Goal: Navigation & Orientation: Find specific page/section

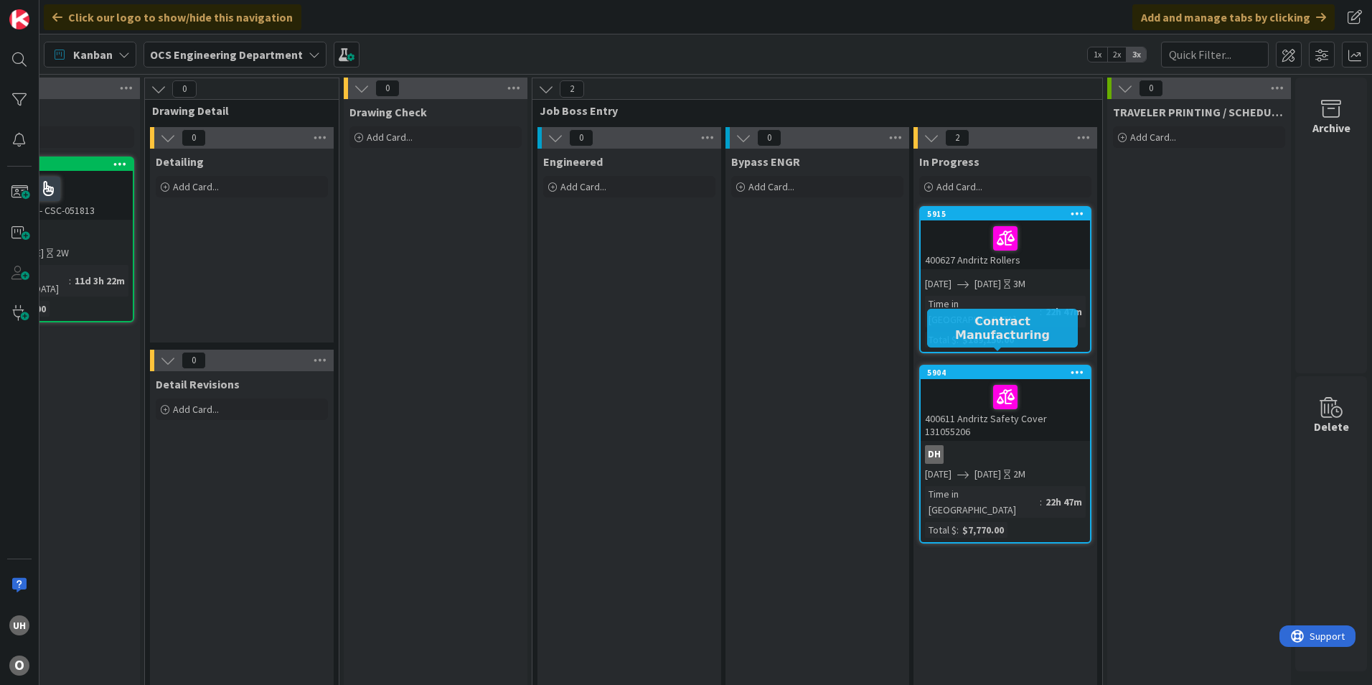
drag, startPoint x: 786, startPoint y: 506, endPoint x: 782, endPoint y: 514, distance: 9.0
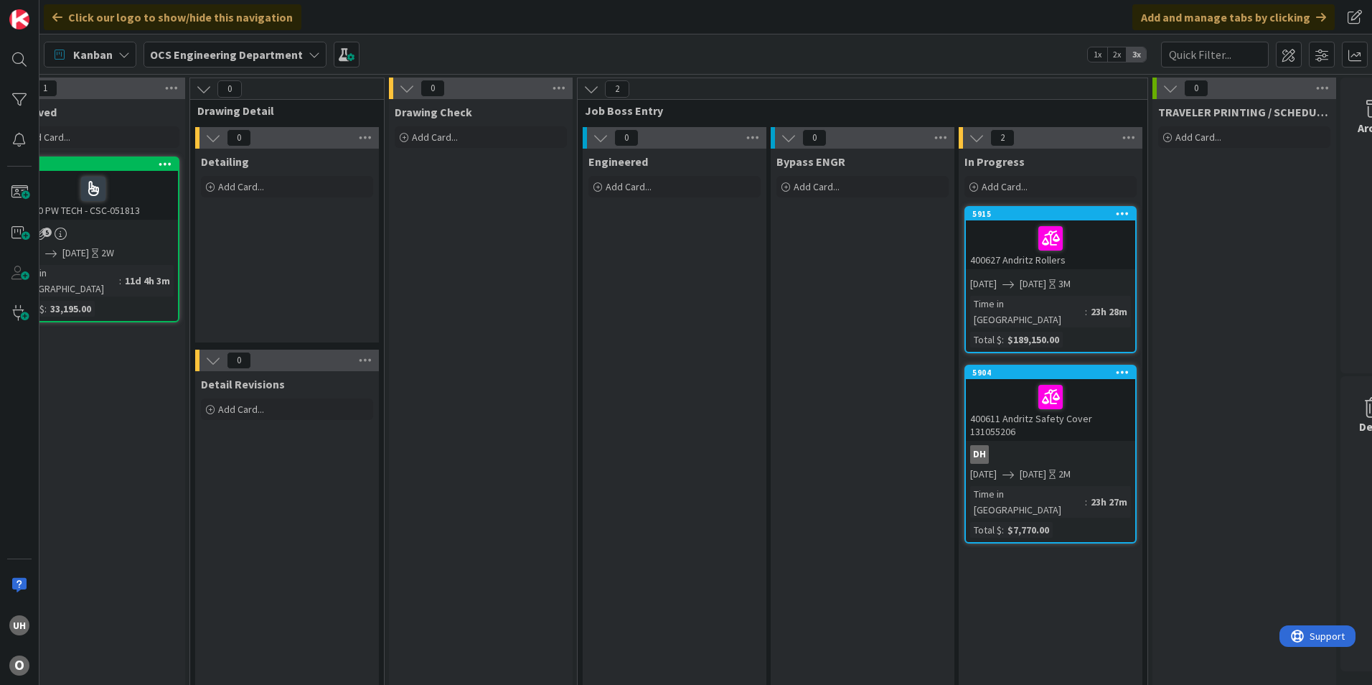
scroll to position [0, 1240]
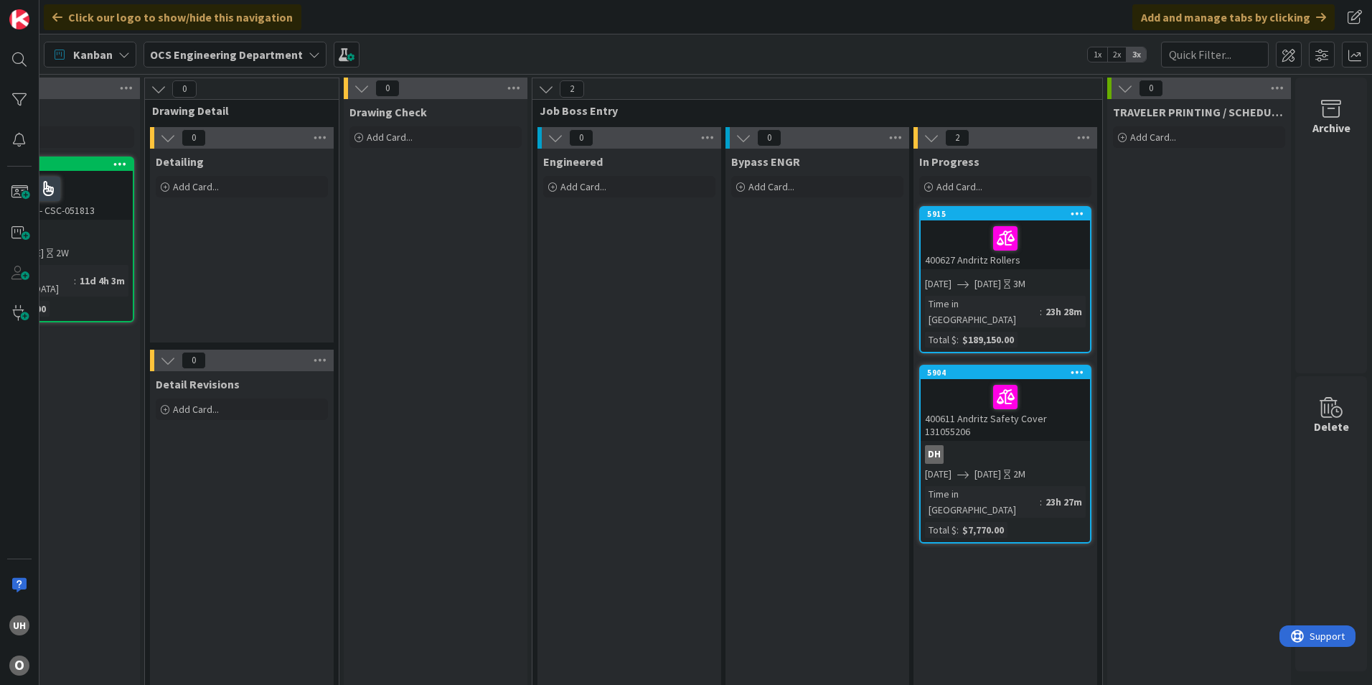
click at [949, 382] on div at bounding box center [1005, 397] width 161 height 30
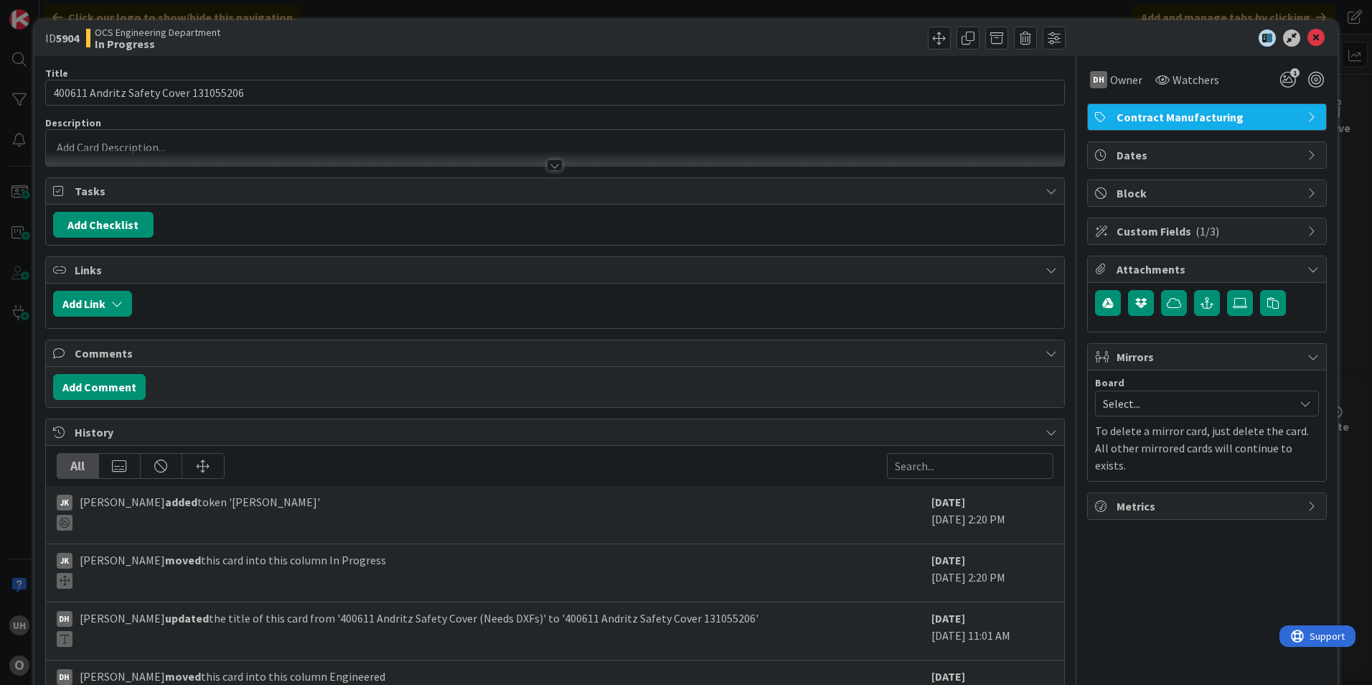
click at [549, 157] on div at bounding box center [555, 158] width 1018 height 15
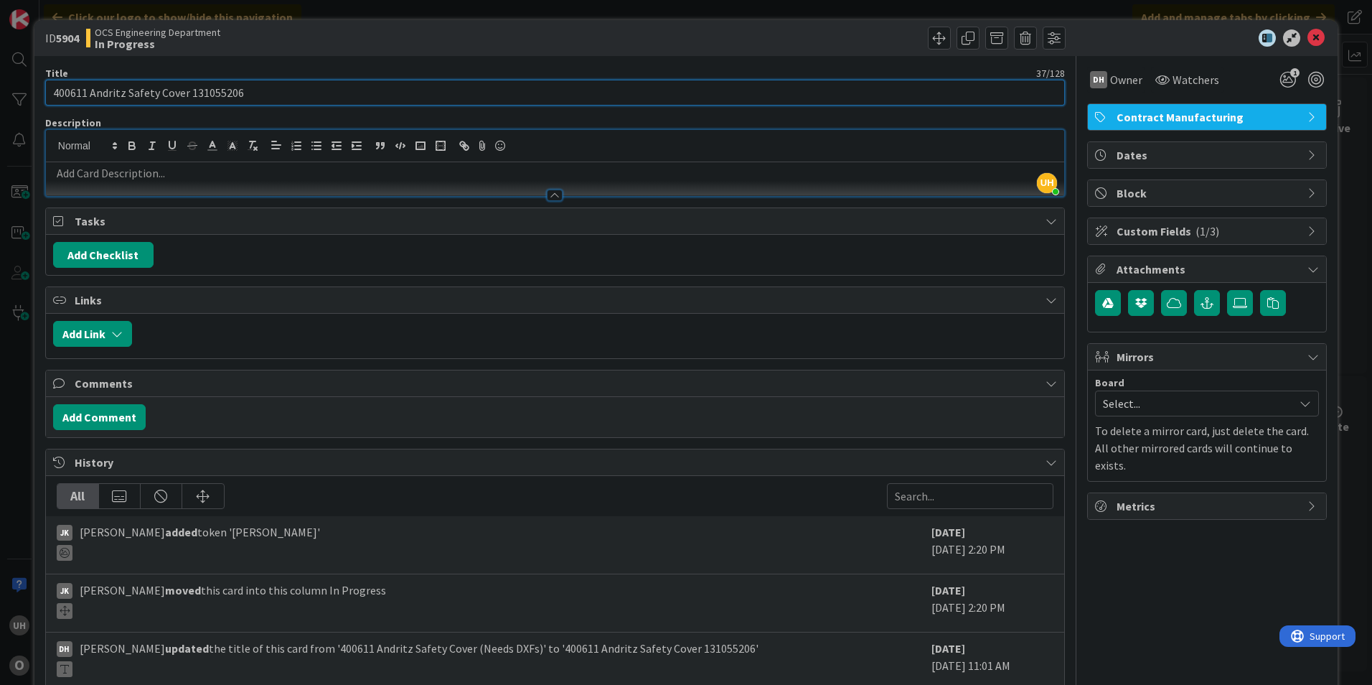
drag, startPoint x: 186, startPoint y: 92, endPoint x: 236, endPoint y: 95, distance: 50.3
click at [236, 95] on input "400611 Andritz Safety Cover 131055206" at bounding box center [555, 93] width 1020 height 26
click at [236, 93] on input "400611 Andritz Safety Cover 131055206" at bounding box center [555, 93] width 1020 height 26
drag, startPoint x: 243, startPoint y: 93, endPoint x: 189, endPoint y: 93, distance: 53.8
click at [189, 93] on input "400611 Andritz Safety Cover 131055206" at bounding box center [555, 93] width 1020 height 26
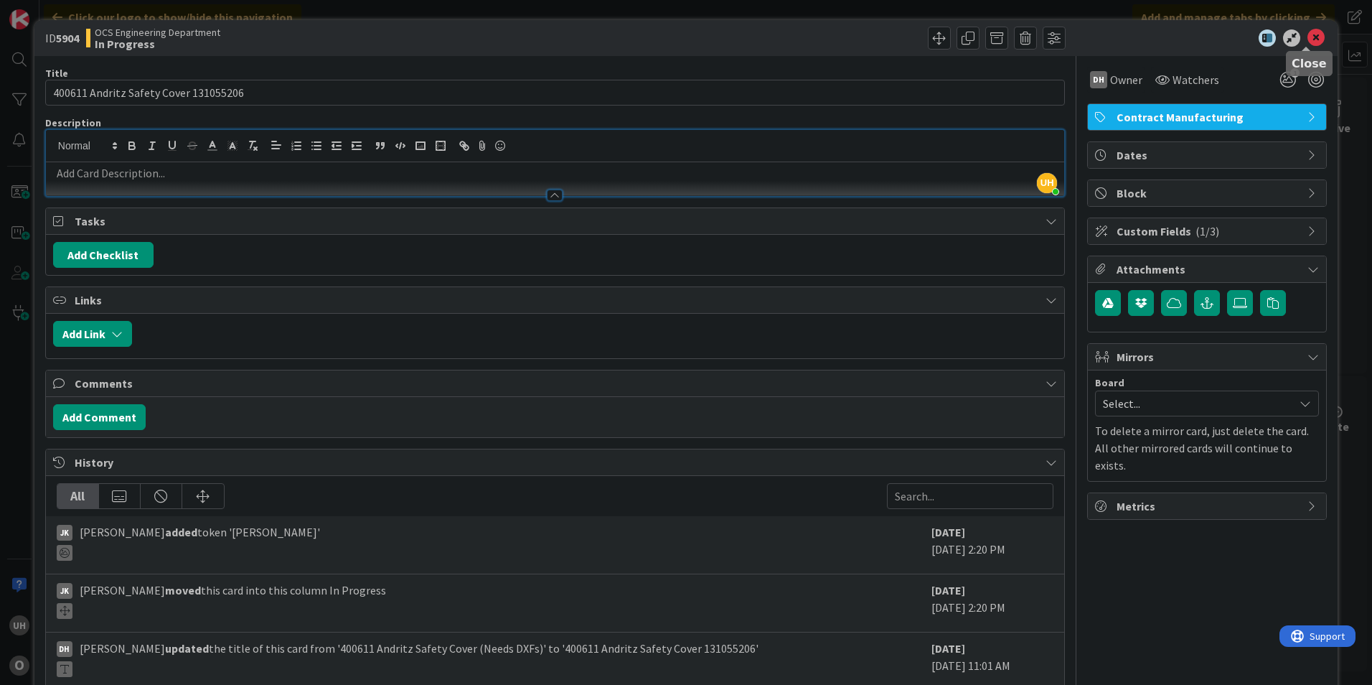
click at [1308, 31] on icon at bounding box center [1316, 37] width 17 height 17
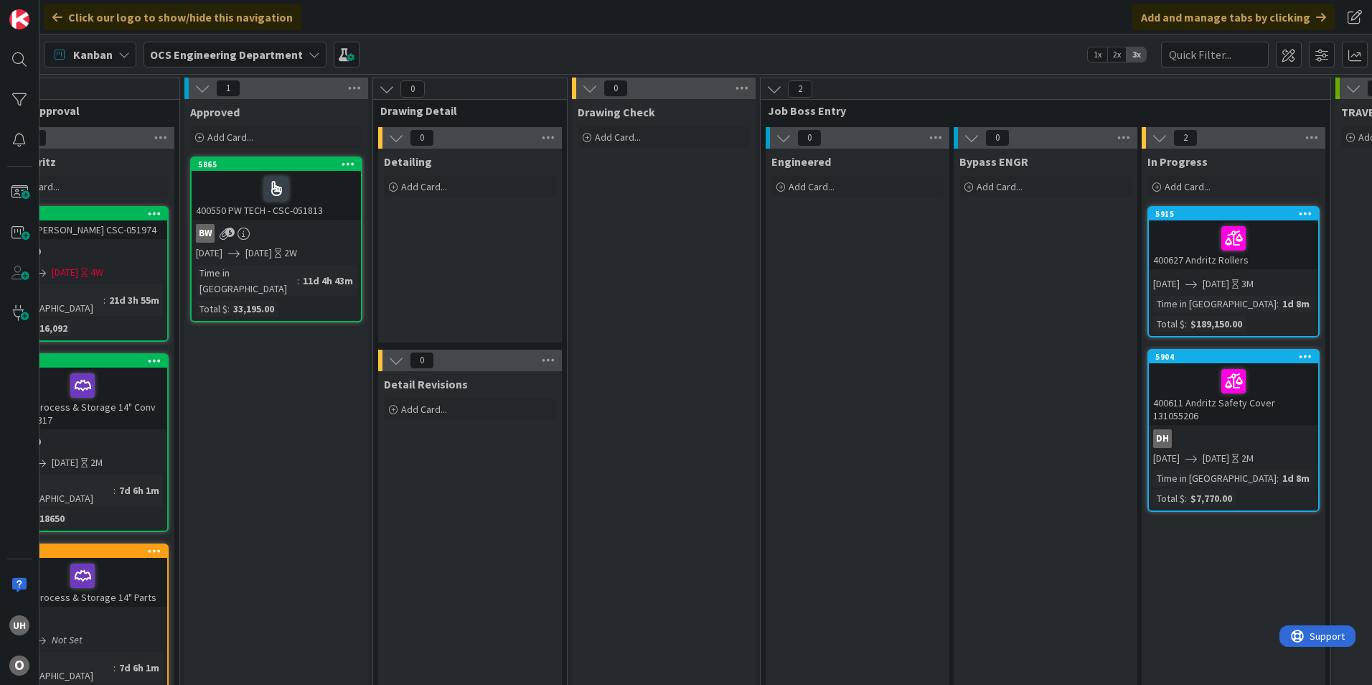
scroll to position [0, 1014]
